Goal: Task Accomplishment & Management: Manage account settings

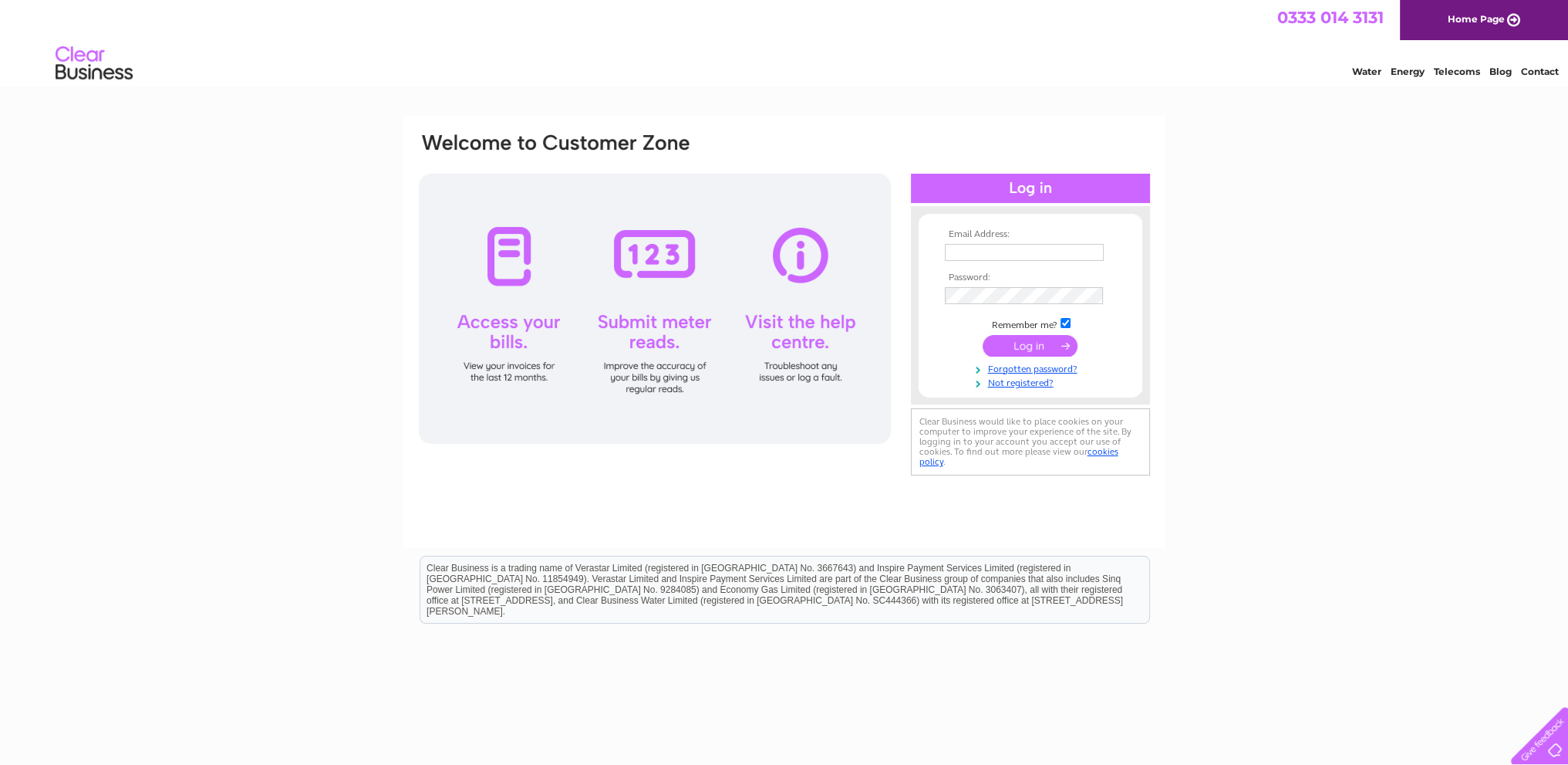
type input "info@stymulus.co.uk"
click at [1035, 349] on input "submit" at bounding box center [1030, 346] width 95 height 22
click at [1031, 345] on input "submit" at bounding box center [1030, 346] width 95 height 22
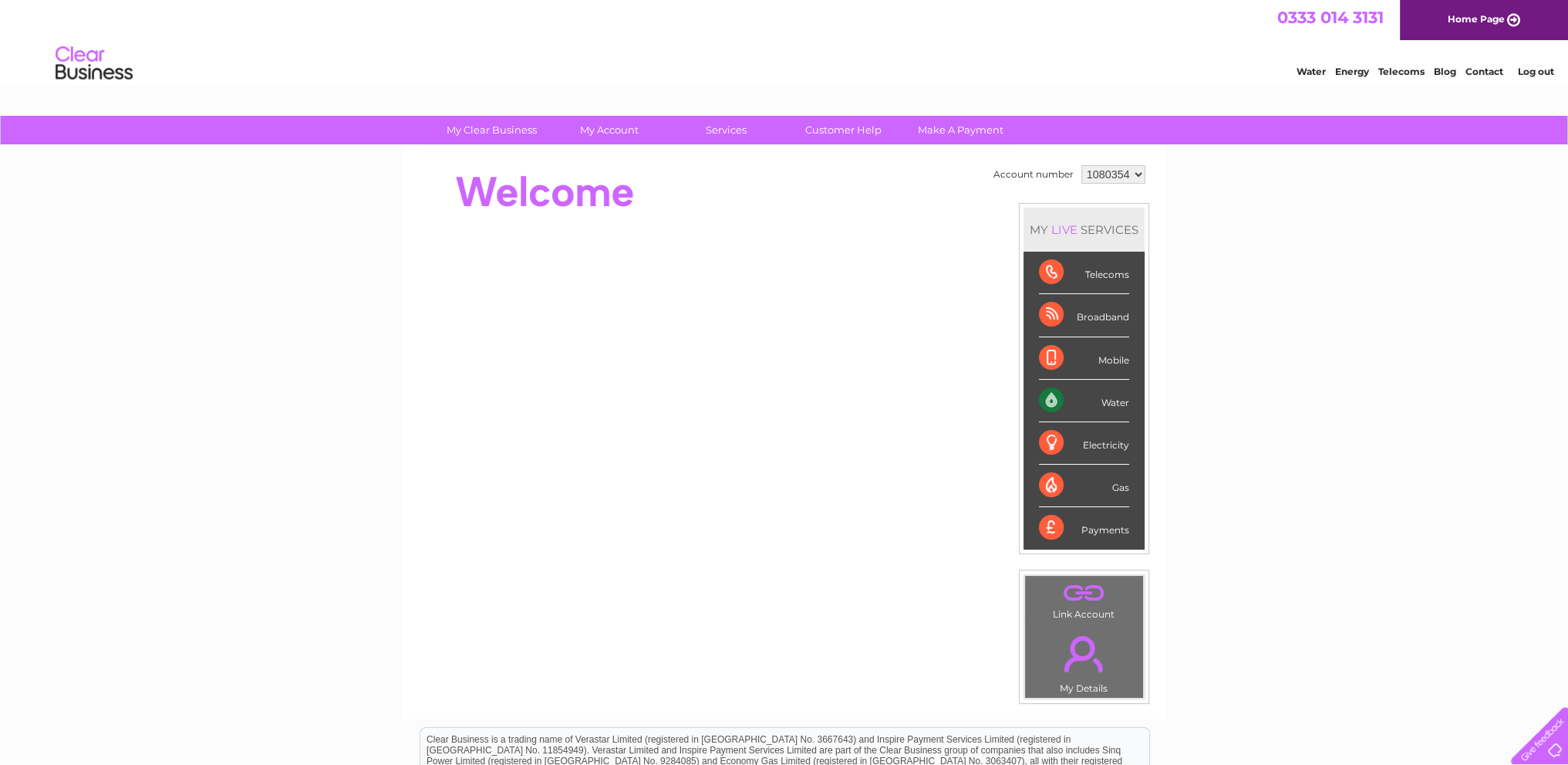
click at [1098, 397] on div "Water" at bounding box center [1084, 401] width 90 height 43
click at [1041, 396] on div "Water" at bounding box center [1084, 401] width 90 height 43
click at [1046, 395] on div "Water" at bounding box center [1084, 401] width 90 height 43
click at [1115, 396] on div "Water" at bounding box center [1084, 401] width 90 height 43
click at [1115, 401] on div "Water" at bounding box center [1084, 401] width 90 height 43
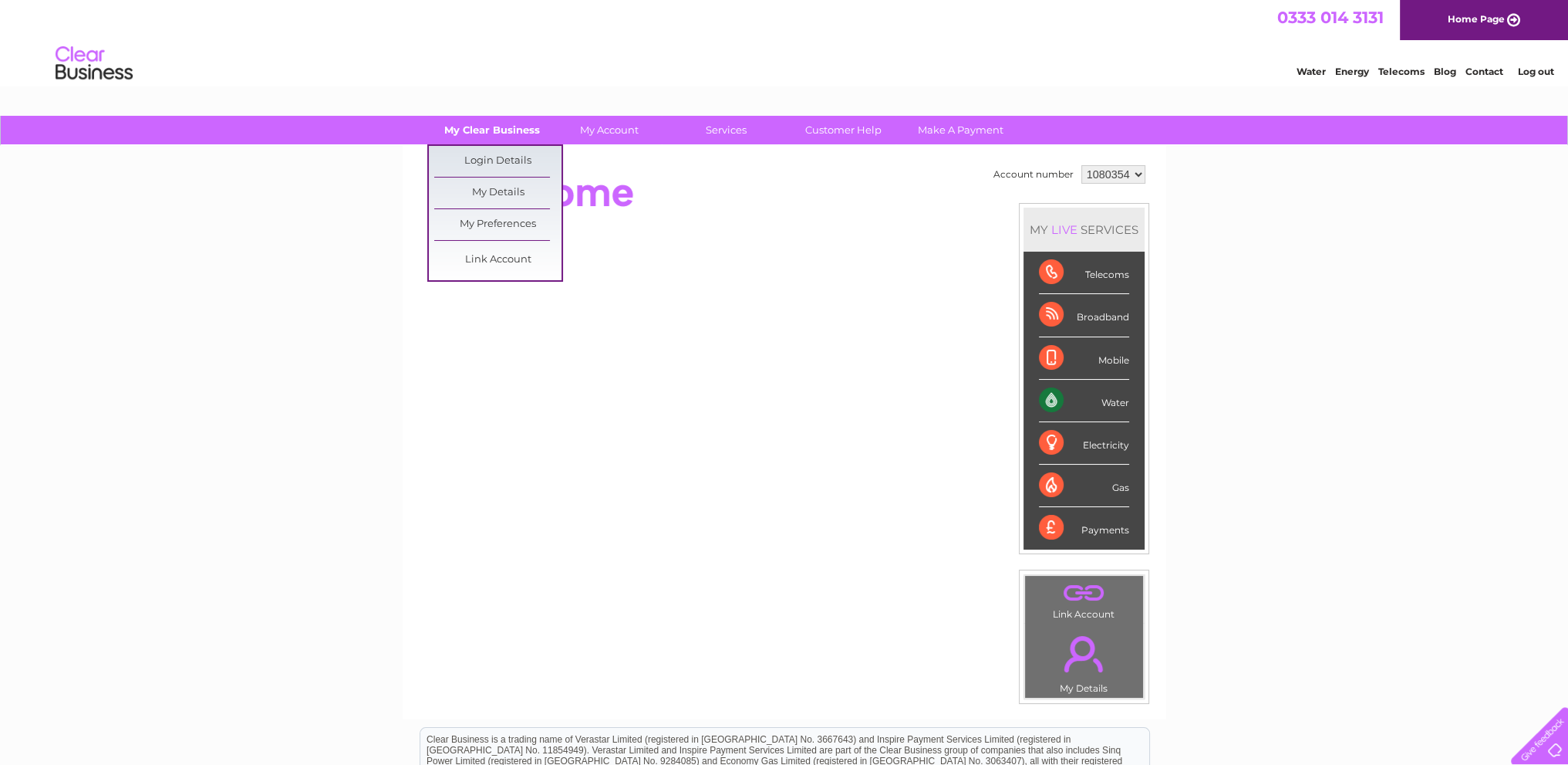
click at [498, 128] on link "My Clear Business" at bounding box center [492, 129] width 127 height 28
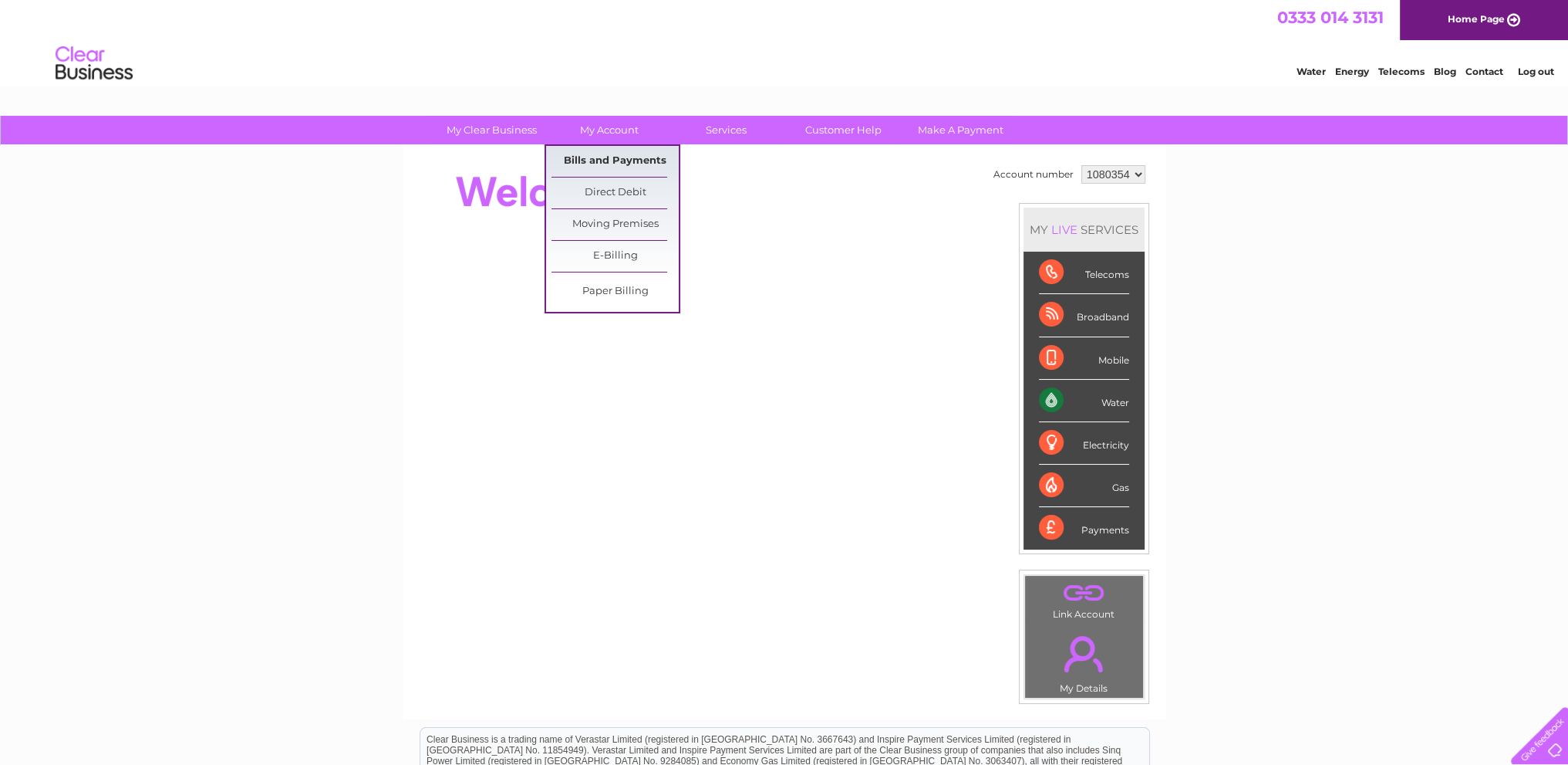
click at [603, 154] on link "Bills and Payments" at bounding box center [616, 161] width 127 height 31
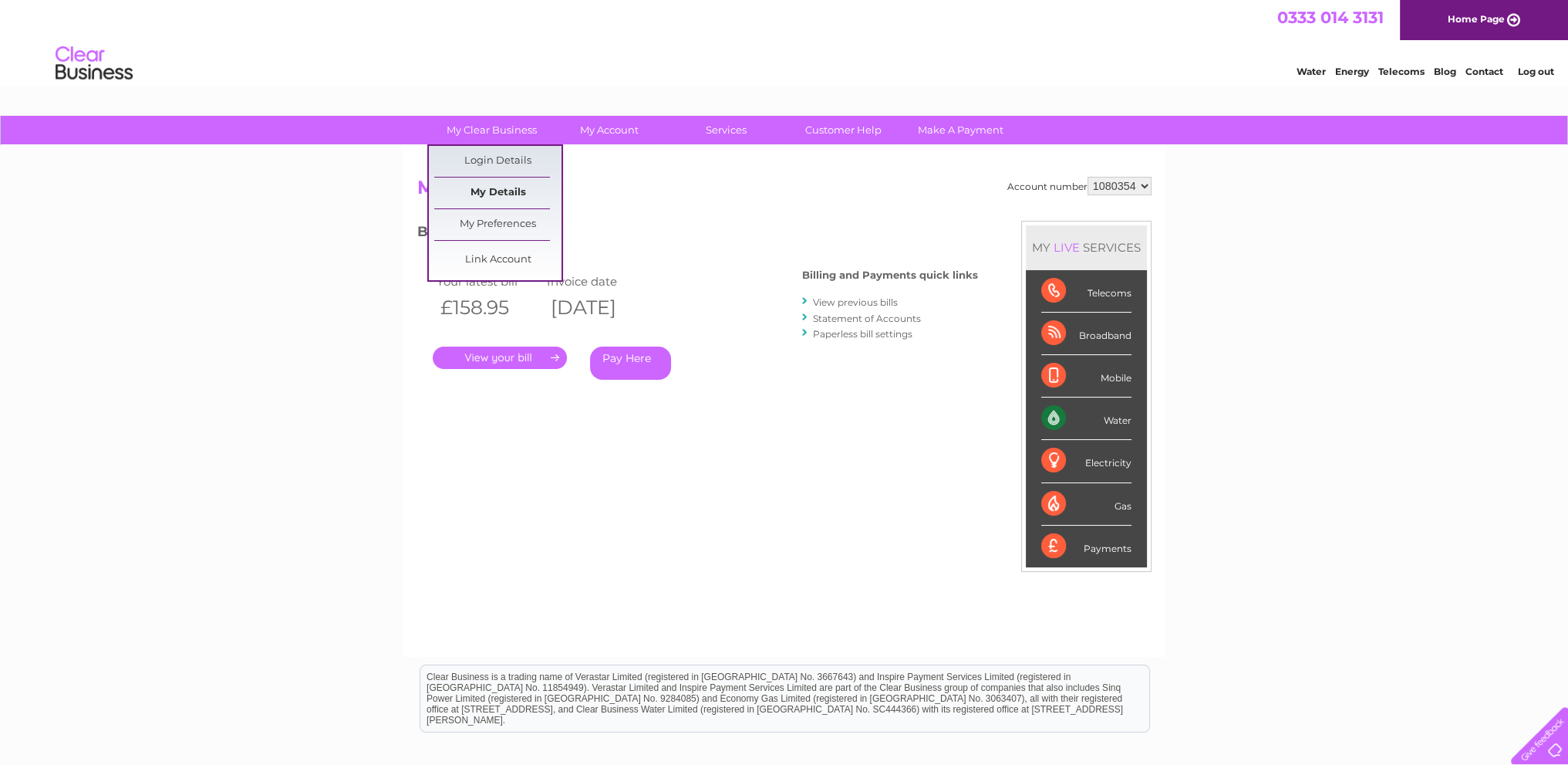
click at [482, 190] on link "My Details" at bounding box center [498, 193] width 127 height 31
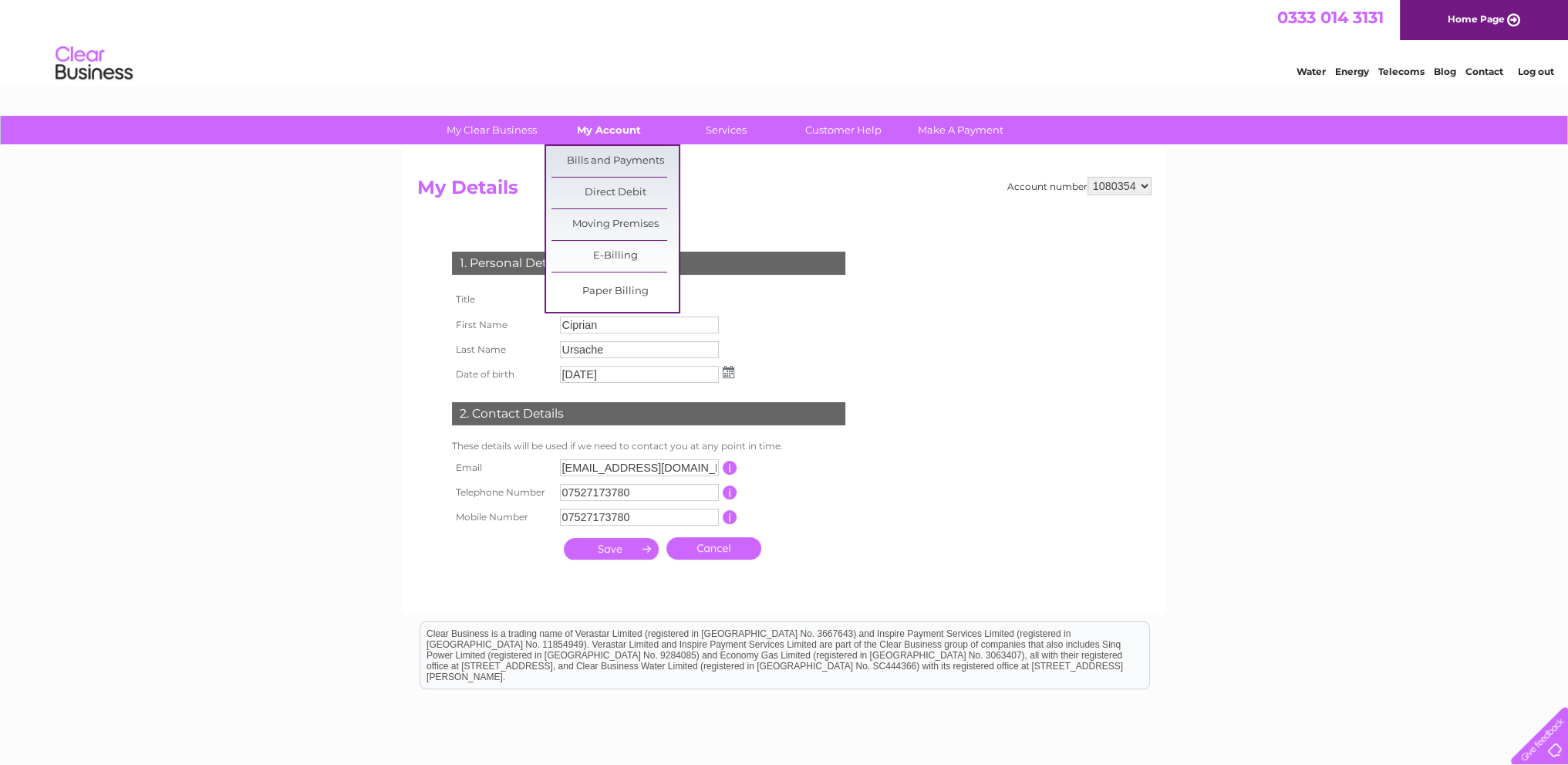
click at [611, 134] on link "My Account" at bounding box center [609, 129] width 127 height 28
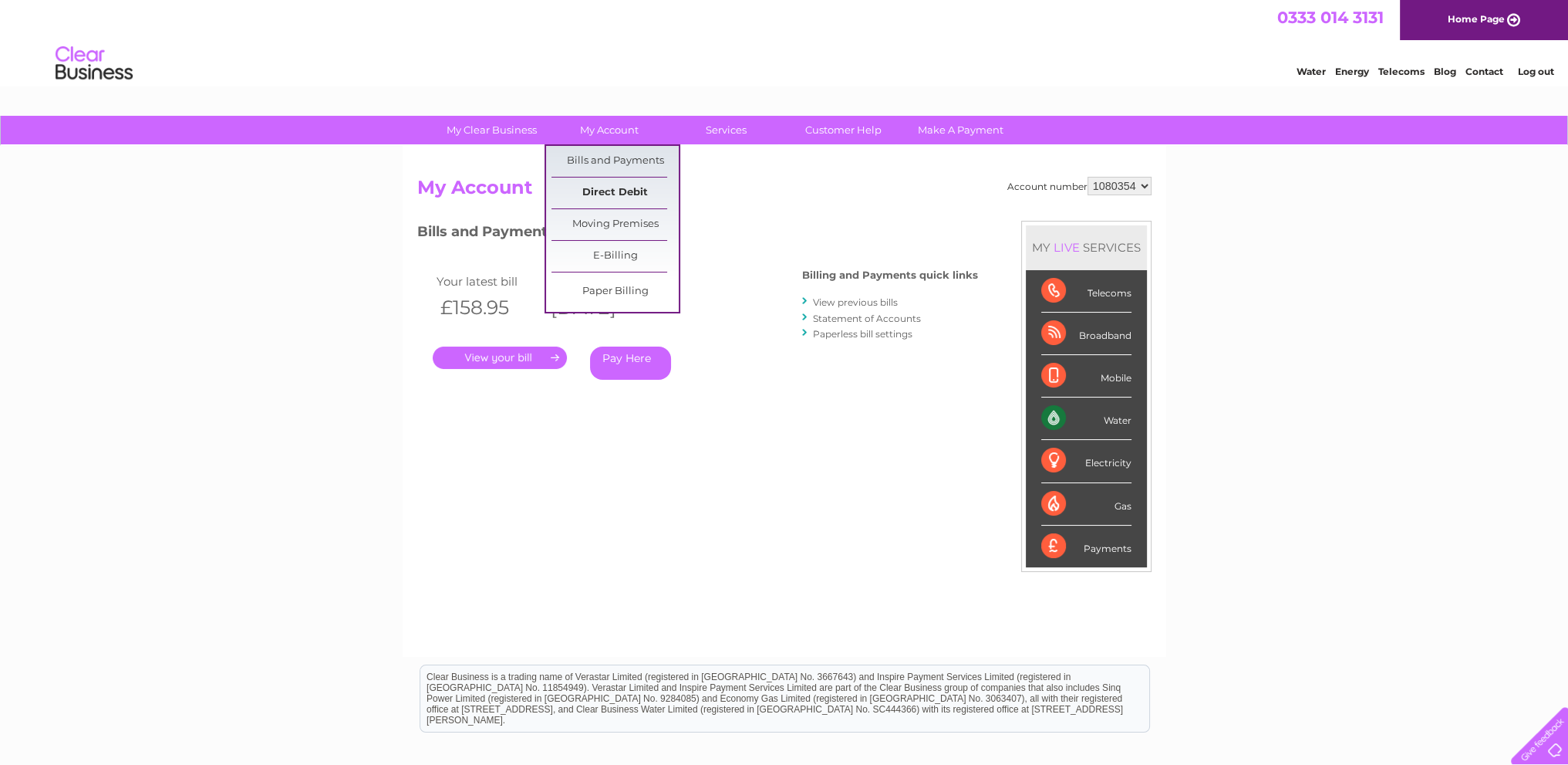
click at [606, 190] on link "Direct Debit" at bounding box center [616, 193] width 127 height 31
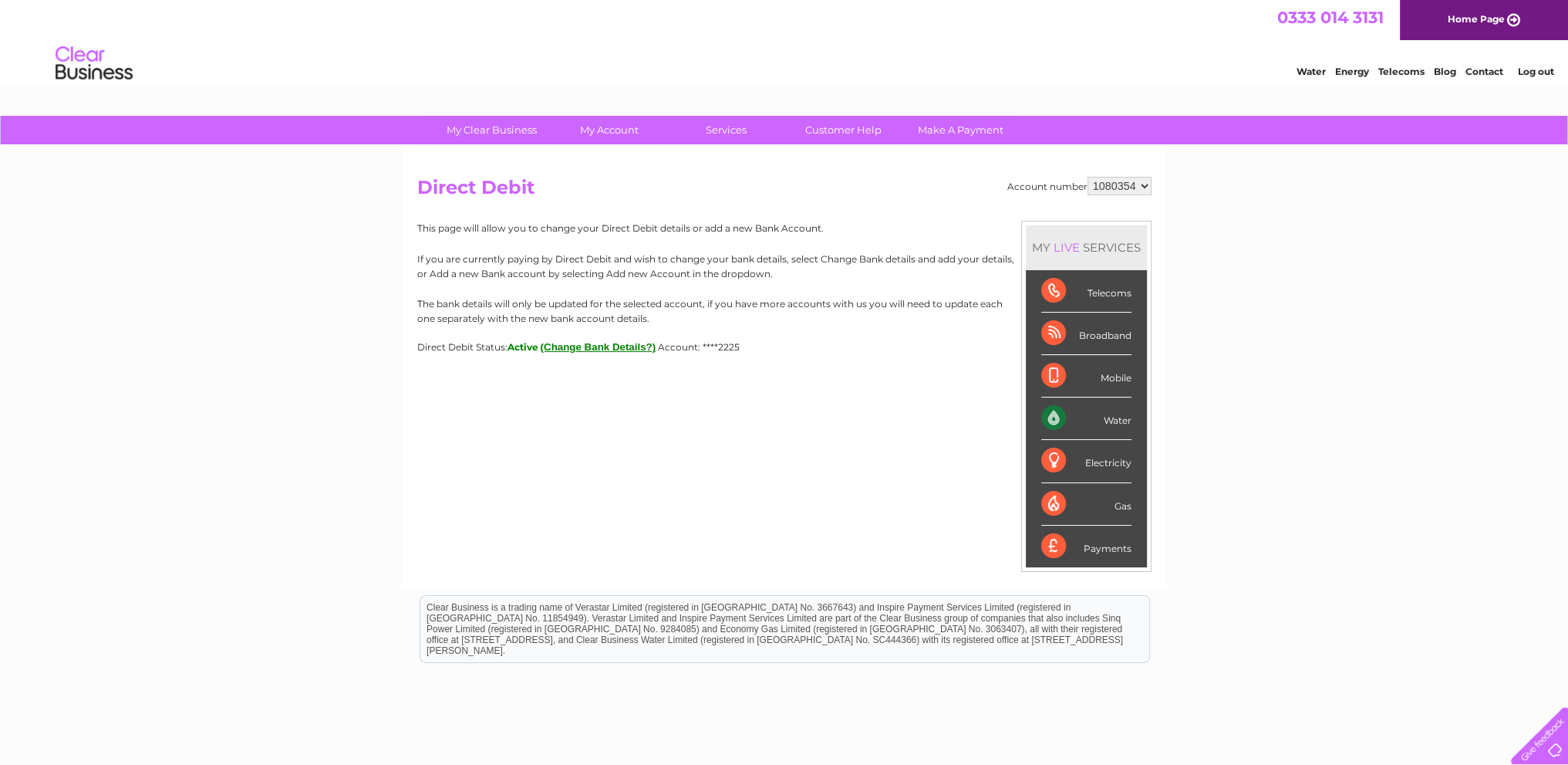
click at [580, 345] on button "(Change Bank Details?)" at bounding box center [598, 346] width 116 height 12
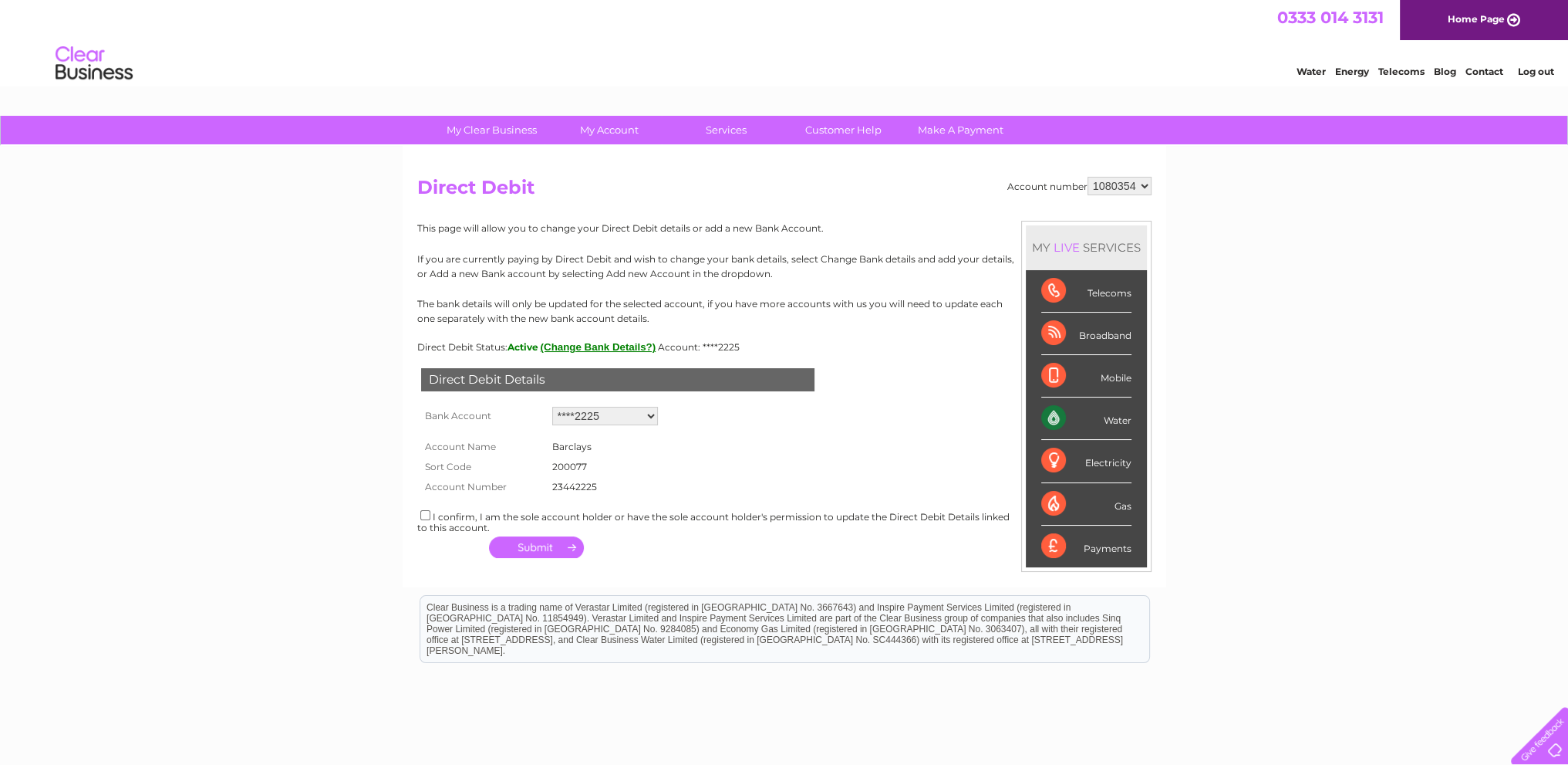
click at [578, 416] on select "Add new account ****2225" at bounding box center [606, 415] width 106 height 18
select select "0"
click at [553, 406] on select "Add new account ****2225" at bounding box center [606, 415] width 106 height 18
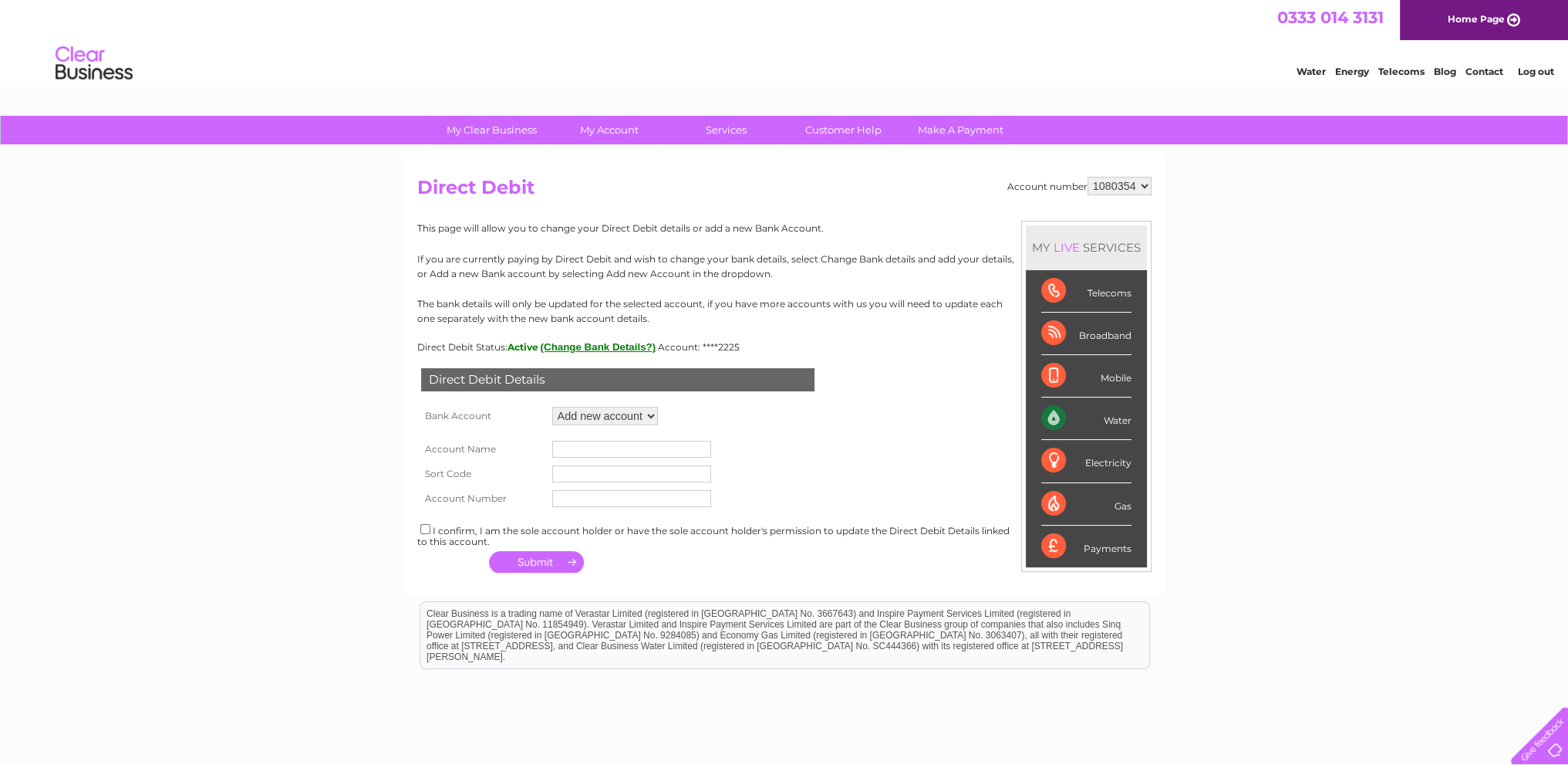
click at [598, 442] on input "text" at bounding box center [632, 449] width 159 height 17
type input "Stymulus LTD"
click at [576, 464] on td at bounding box center [631, 474] width 167 height 25
click at [568, 479] on input "text" at bounding box center [632, 474] width 159 height 17
type input "400125"
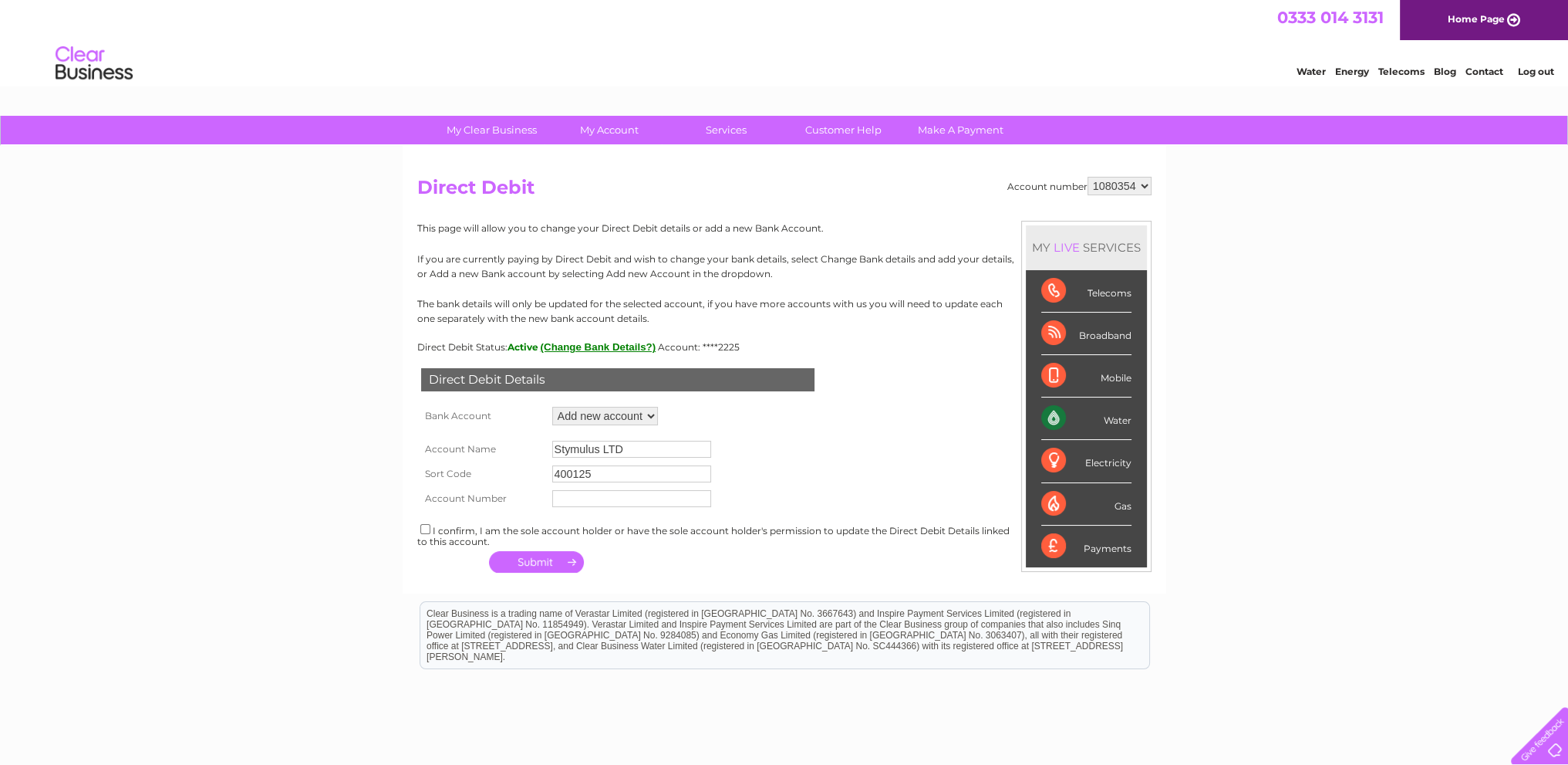
click at [563, 502] on input "text" at bounding box center [632, 498] width 159 height 17
type input "51687921"
click at [423, 528] on input "checkbox" at bounding box center [425, 528] width 10 height 10
checkbox input "true"
click at [518, 561] on button "button" at bounding box center [536, 562] width 95 height 22
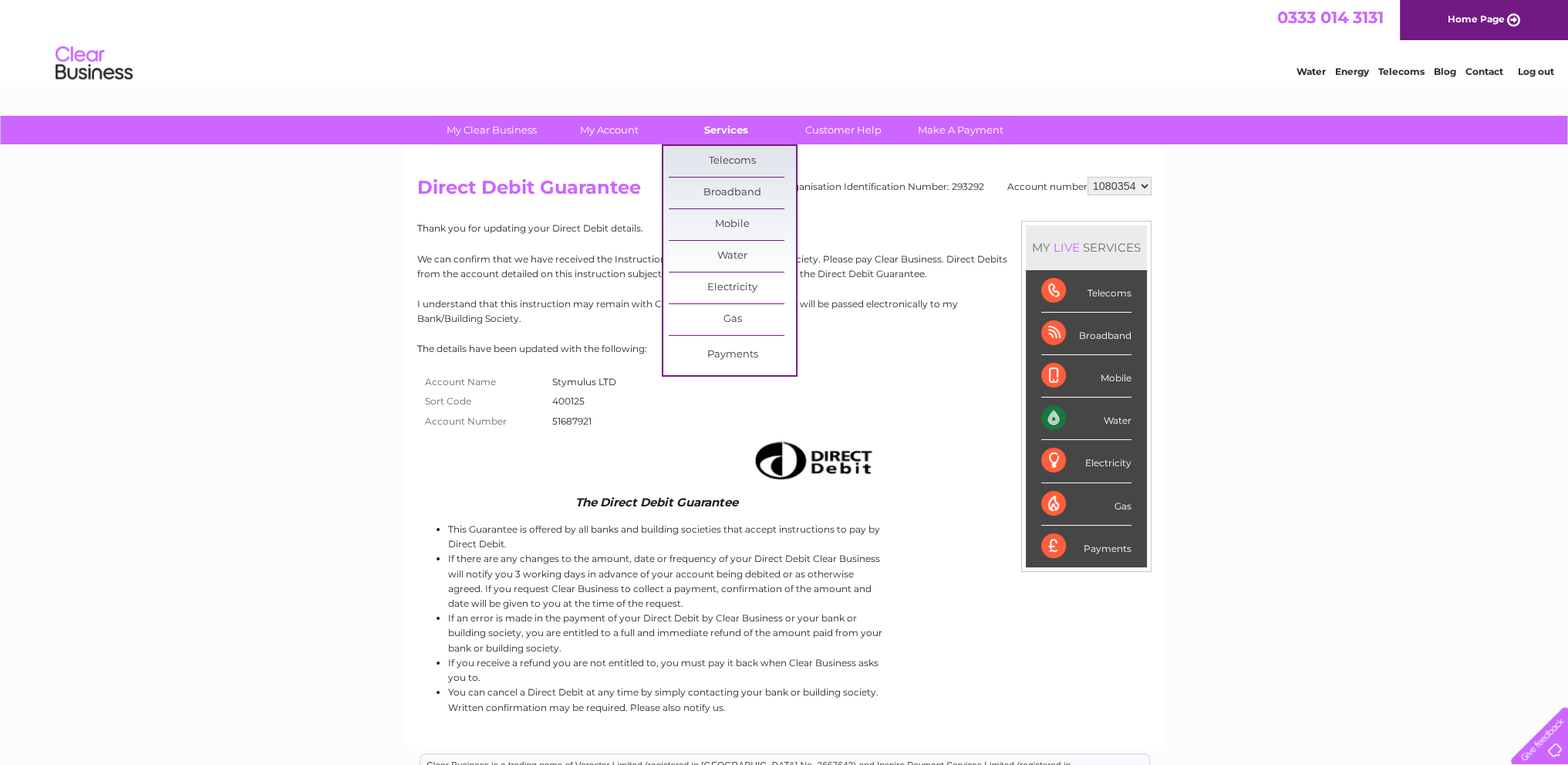
click at [725, 132] on link "Services" at bounding box center [727, 129] width 127 height 28
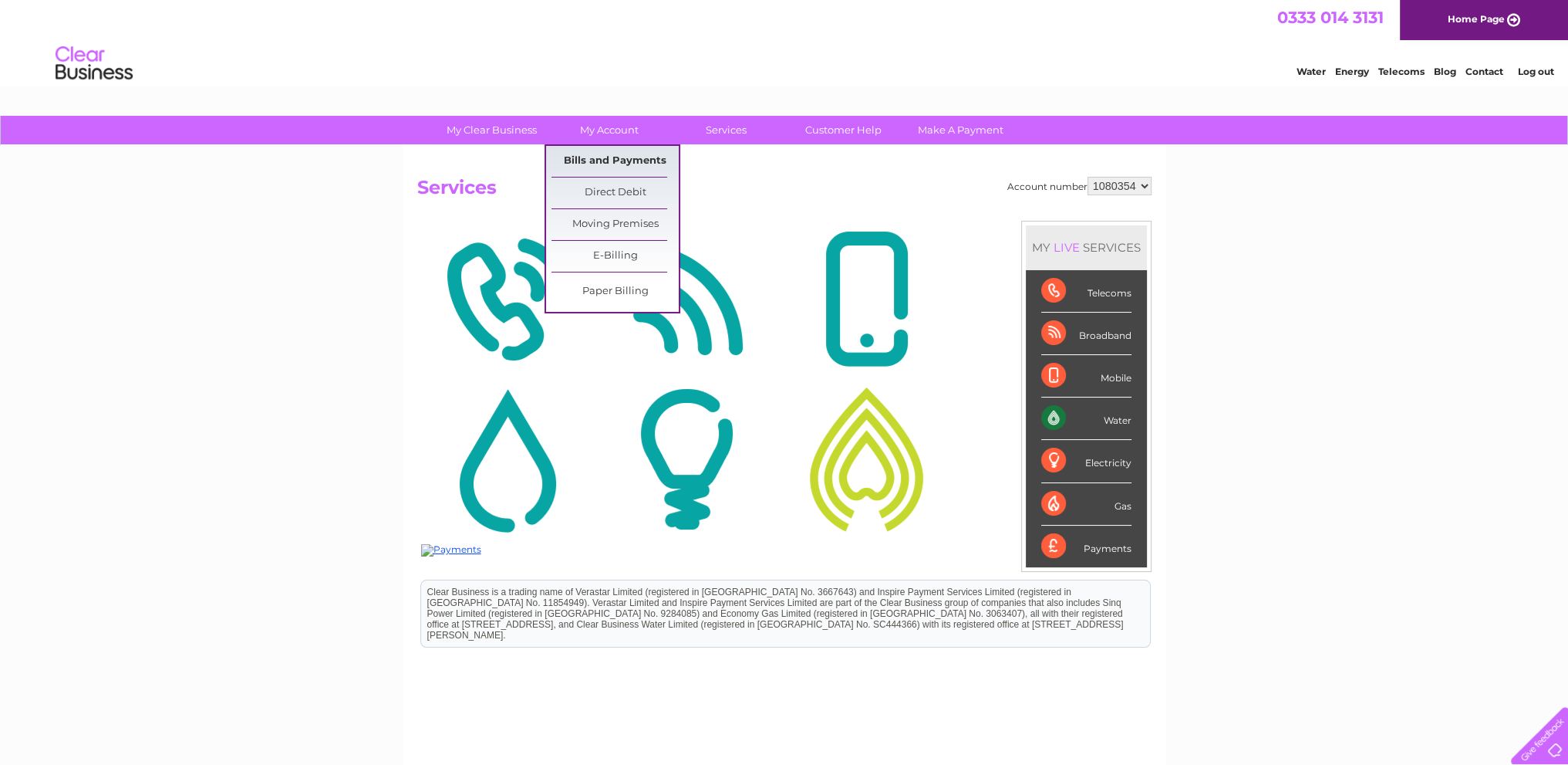
click at [596, 154] on link "Bills and Payments" at bounding box center [616, 161] width 127 height 31
click at [608, 245] on link "E-Billing" at bounding box center [616, 256] width 127 height 31
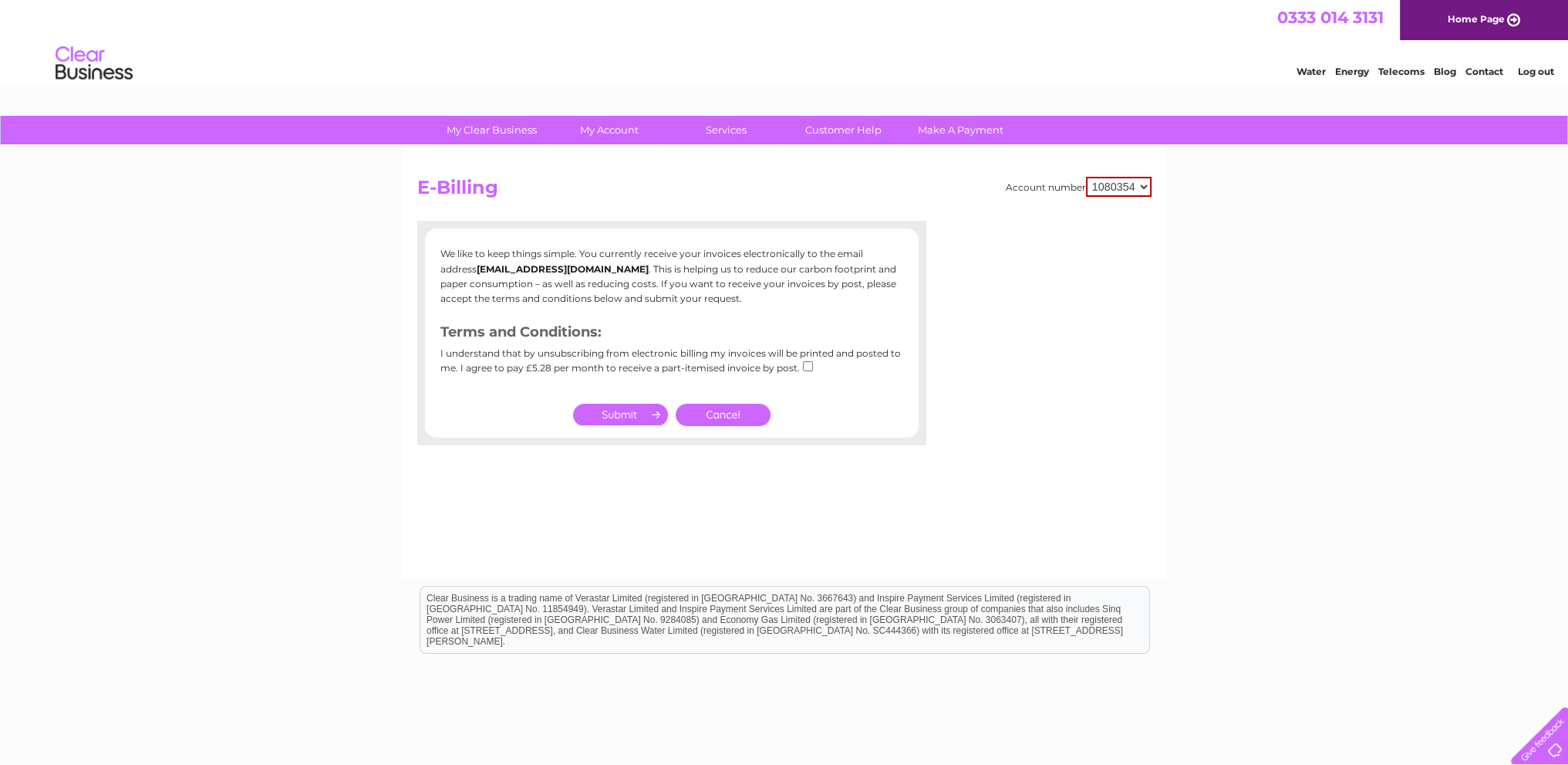
click at [803, 362] on input "checkbox" at bounding box center [808, 365] width 10 height 10
click at [805, 362] on input "checkbox" at bounding box center [808, 365] width 10 height 10
checkbox input "false"
click at [711, 413] on link "Cancel" at bounding box center [723, 414] width 95 height 23
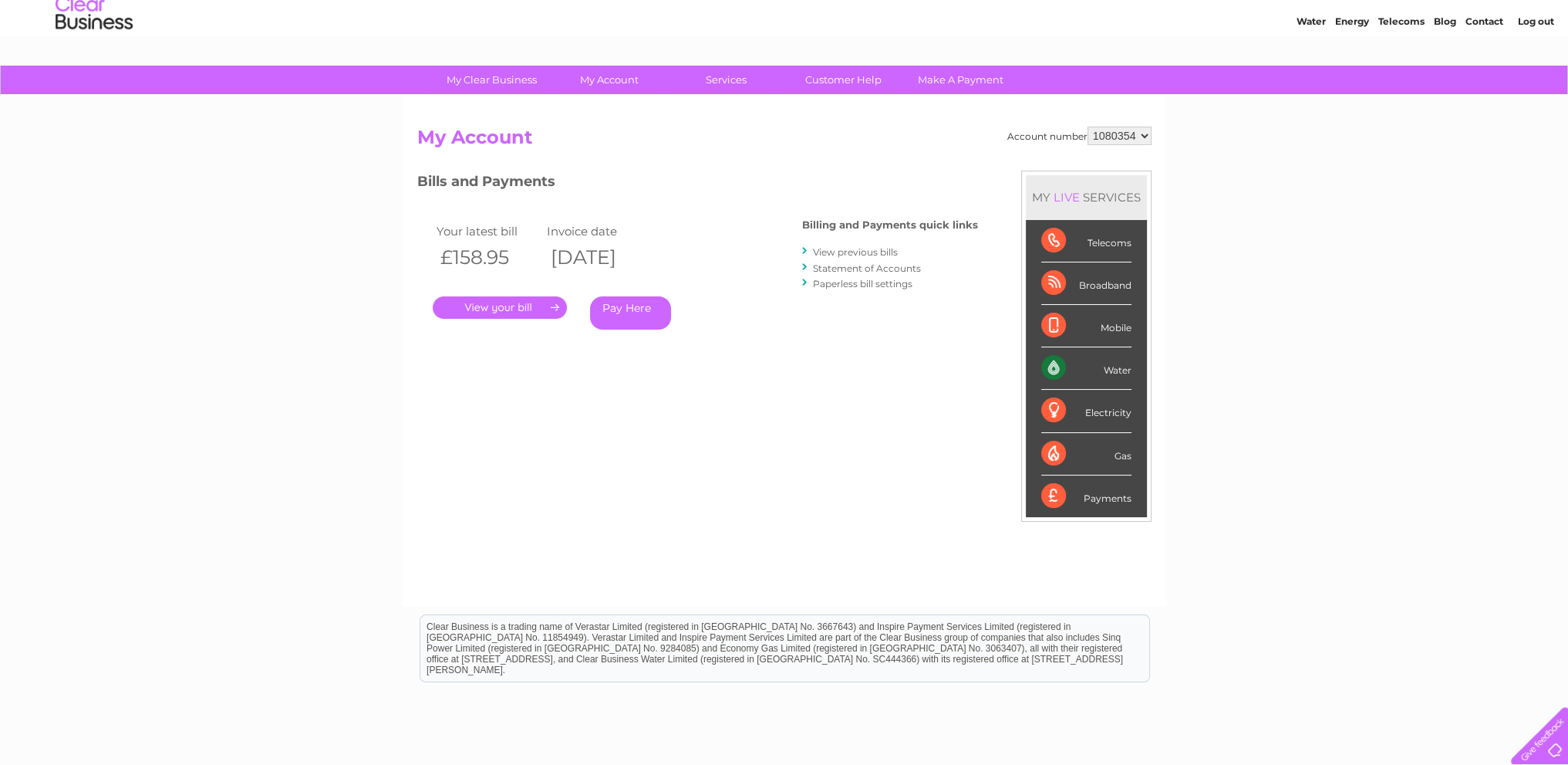
scroll to position [77, 0]
